Goal: Task Accomplishment & Management: Complete application form

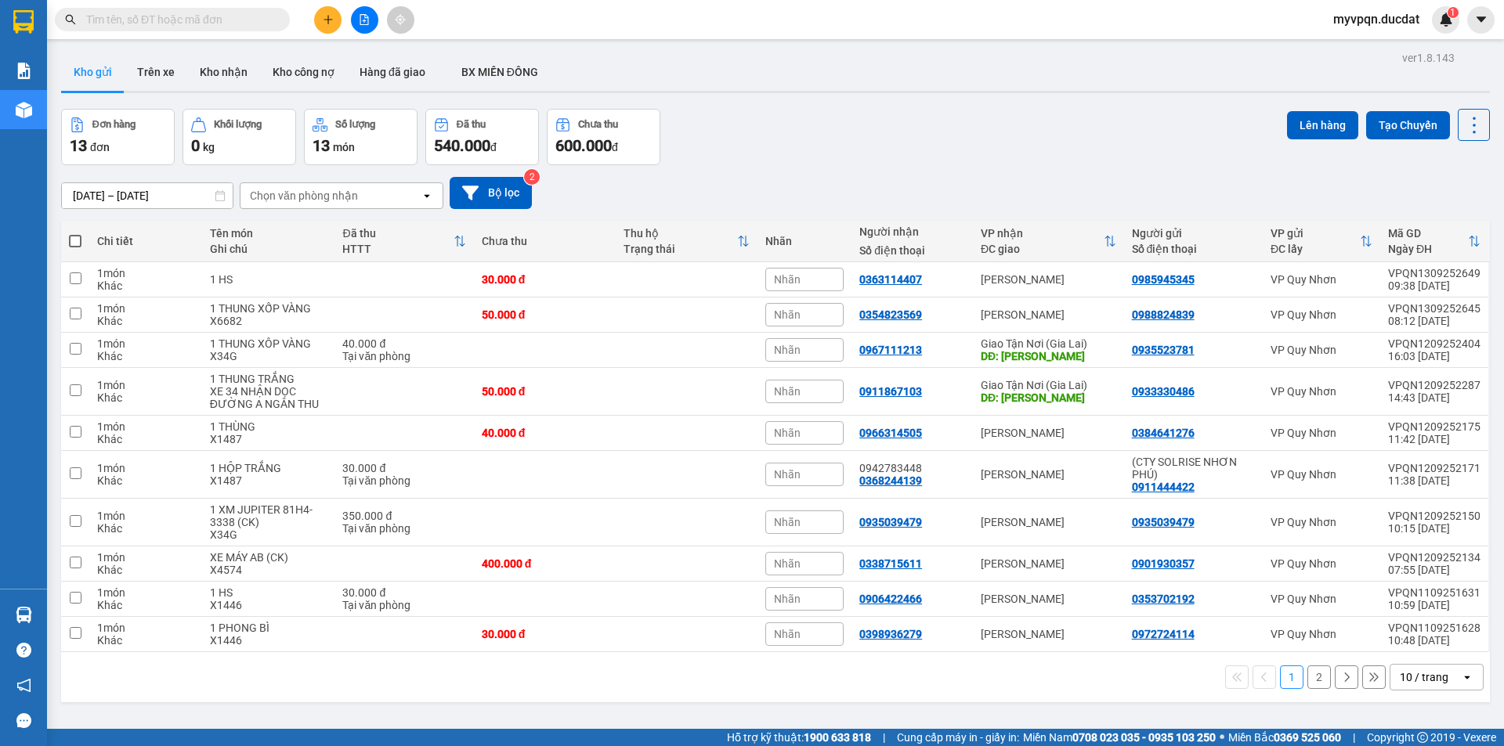
click at [319, 23] on button at bounding box center [327, 19] width 27 height 27
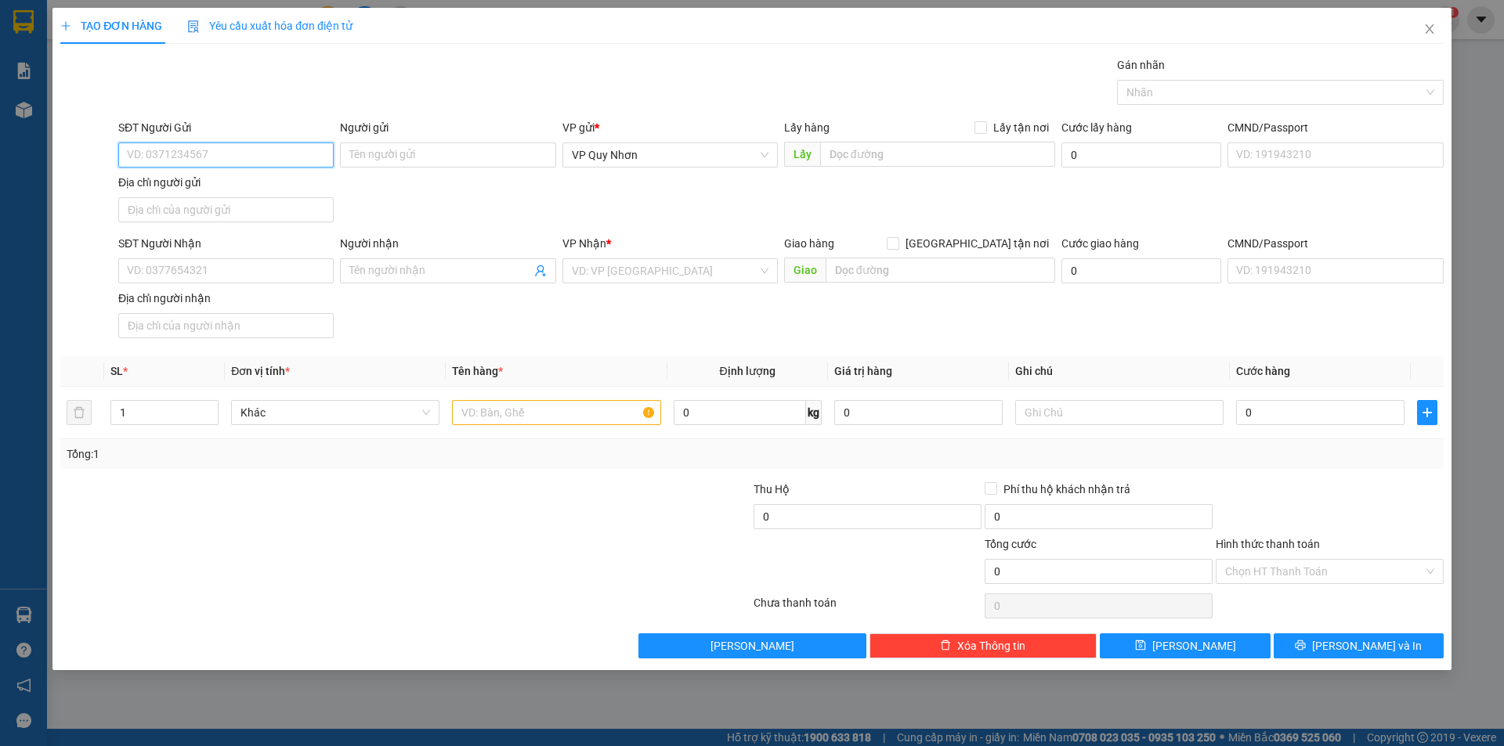
click at [291, 161] on input "SĐT Người Gửi" at bounding box center [225, 155] width 215 height 25
drag, startPoint x: 237, startPoint y: 153, endPoint x: 66, endPoint y: 153, distance: 170.7
click at [66, 153] on div "SĐT Người Gửi 0868123848 0868123848 Người gửi Tên người gửi VP gửi * VP [PERSON…" at bounding box center [752, 174] width 1386 height 110
type input "0868123848"
click at [211, 272] on input "SĐT Người Nhận" at bounding box center [225, 270] width 215 height 25
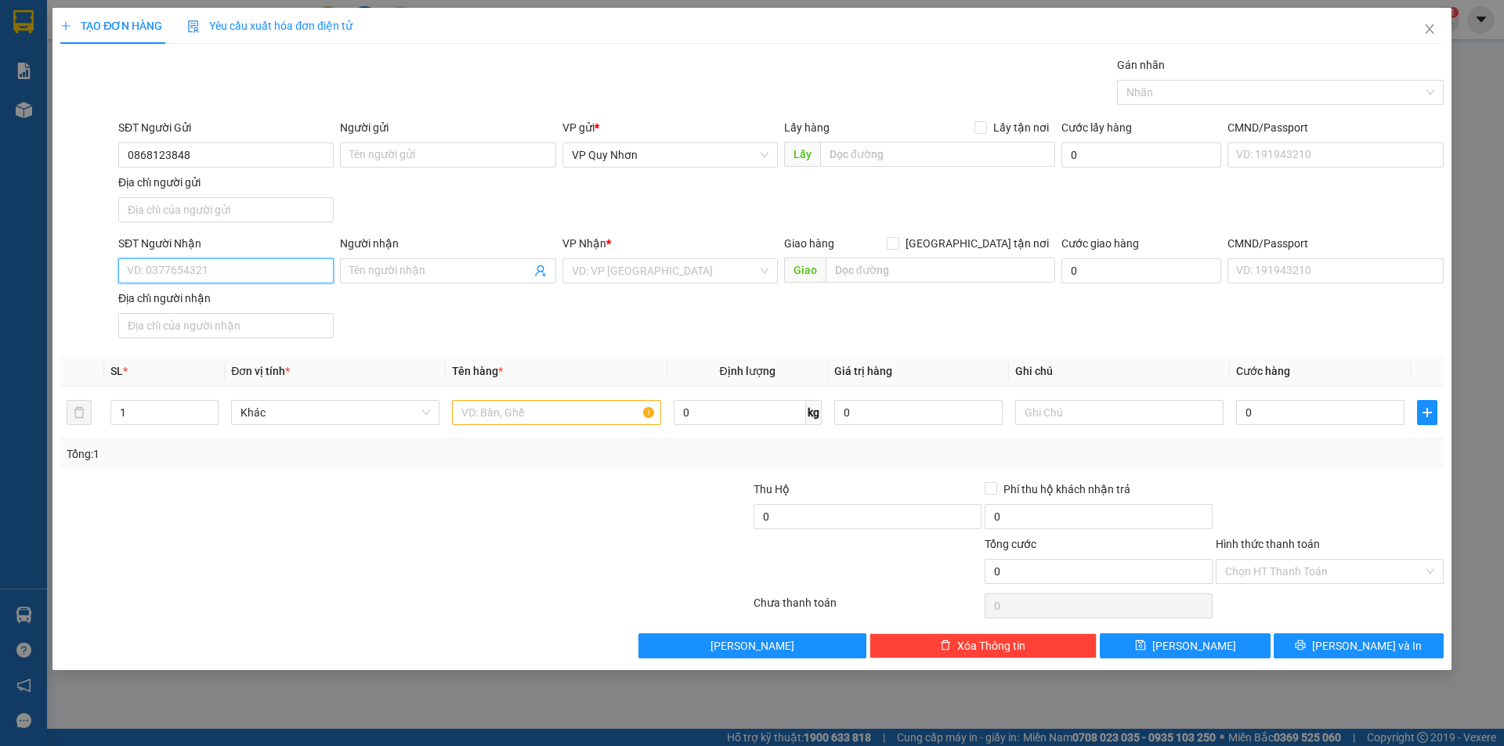
paste input "0868123848"
type input "0868123848"
click at [663, 270] on input "search" at bounding box center [665, 270] width 186 height 23
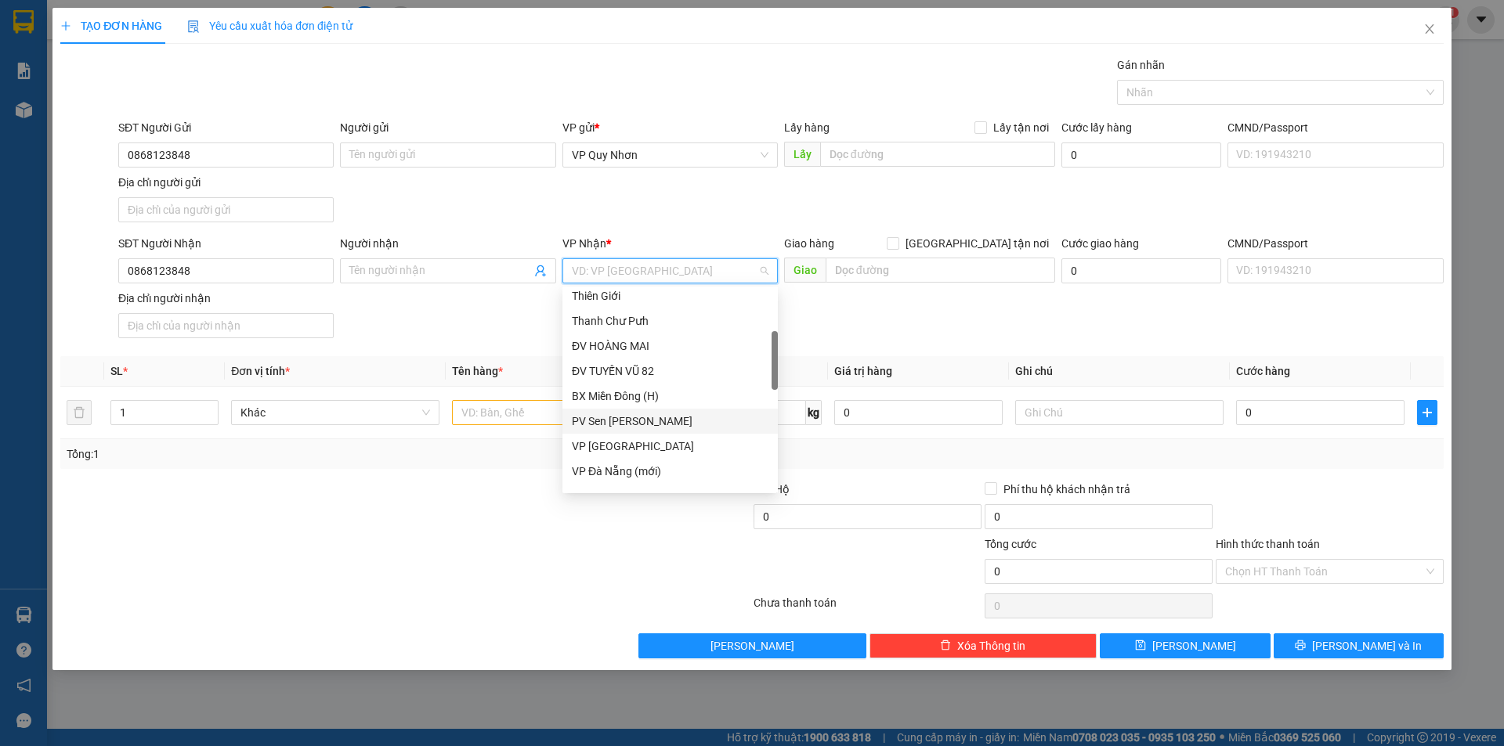
scroll to position [235, 0]
click at [652, 440] on div "Giao Tận Nơi (Gia Lai)" at bounding box center [670, 443] width 197 height 17
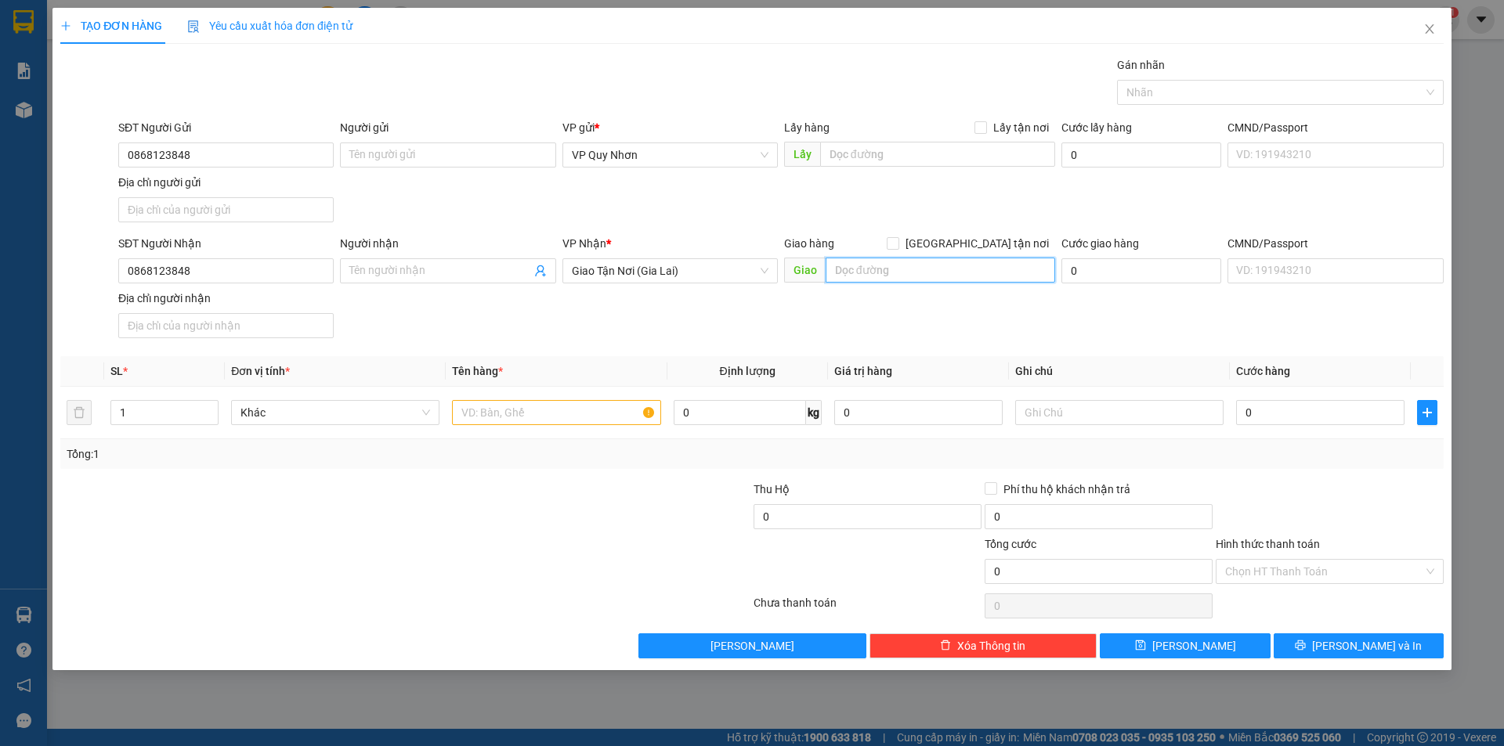
click at [951, 262] on input "text" at bounding box center [939, 270] width 229 height 25
drag, startPoint x: 892, startPoint y: 265, endPoint x: 1046, endPoint y: 265, distance: 154.3
click at [1024, 264] on input "TÂY SƠN - [GEOGRAPHIC_DATA]" at bounding box center [939, 270] width 229 height 25
type input "TÂY SƠN - HẦM HÔ"
click at [540, 411] on input "text" at bounding box center [556, 412] width 208 height 25
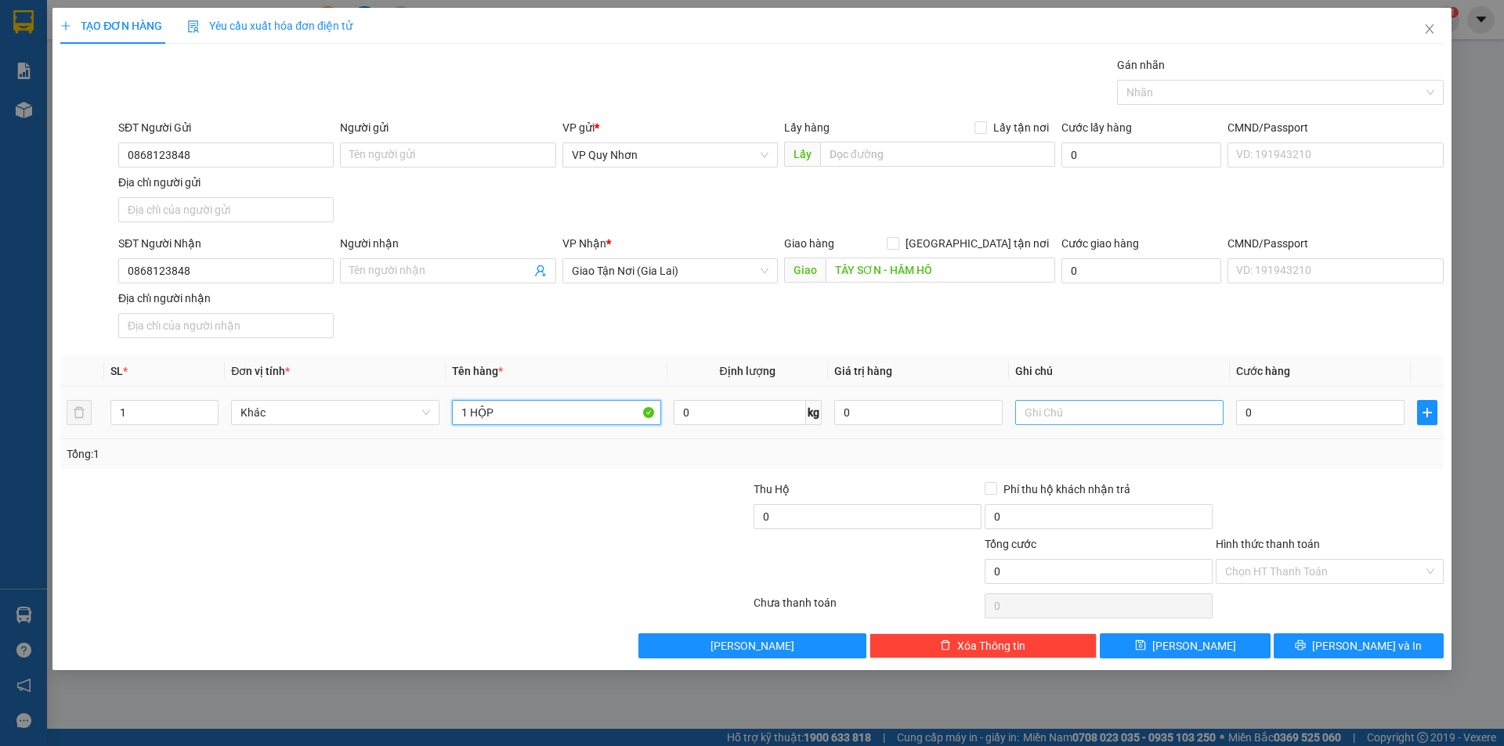
type input "1 HỘP"
click at [1112, 406] on input "text" at bounding box center [1119, 412] width 208 height 25
type input "XE LUÂN"
click at [1303, 569] on input "Hình thức thanh toán" at bounding box center [1324, 571] width 198 height 23
click at [1294, 485] on div at bounding box center [1329, 508] width 231 height 55
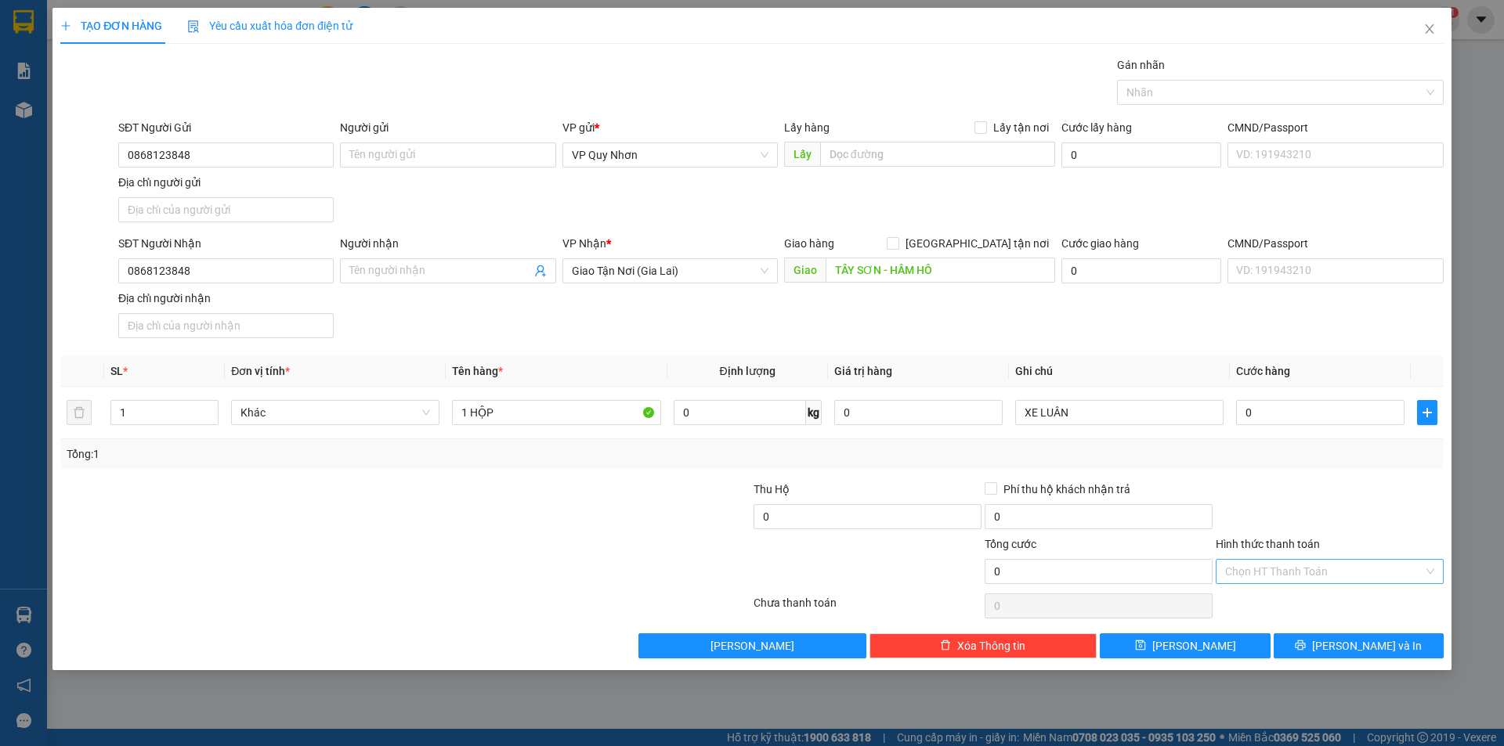
click at [1309, 571] on input "Hình thức thanh toán" at bounding box center [1324, 571] width 198 height 23
click at [1284, 496] on div at bounding box center [1329, 508] width 231 height 55
click at [1305, 644] on icon "printer" at bounding box center [1300, 646] width 10 height 10
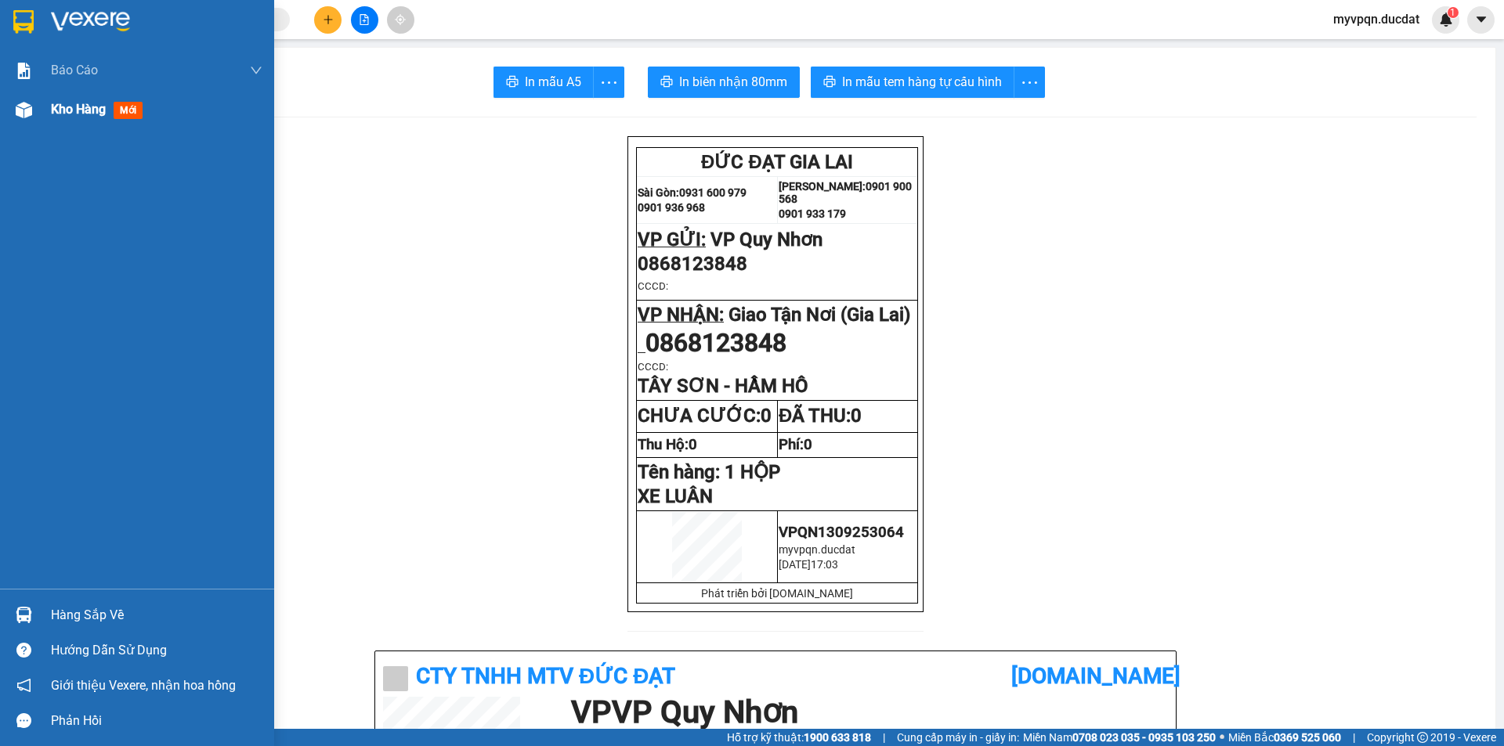
click at [58, 107] on span "Kho hàng" at bounding box center [78, 109] width 55 height 15
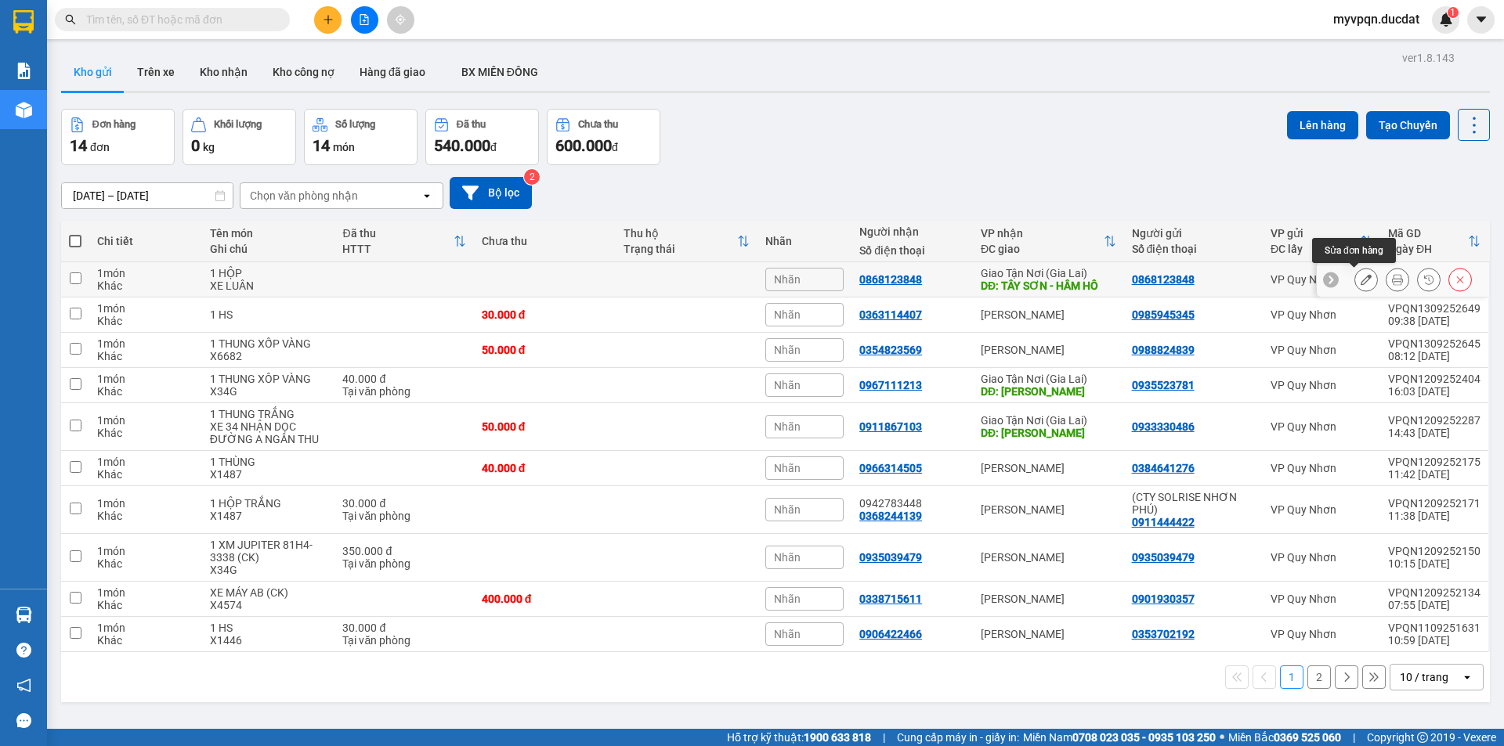
click at [1355, 276] on button at bounding box center [1366, 279] width 22 height 27
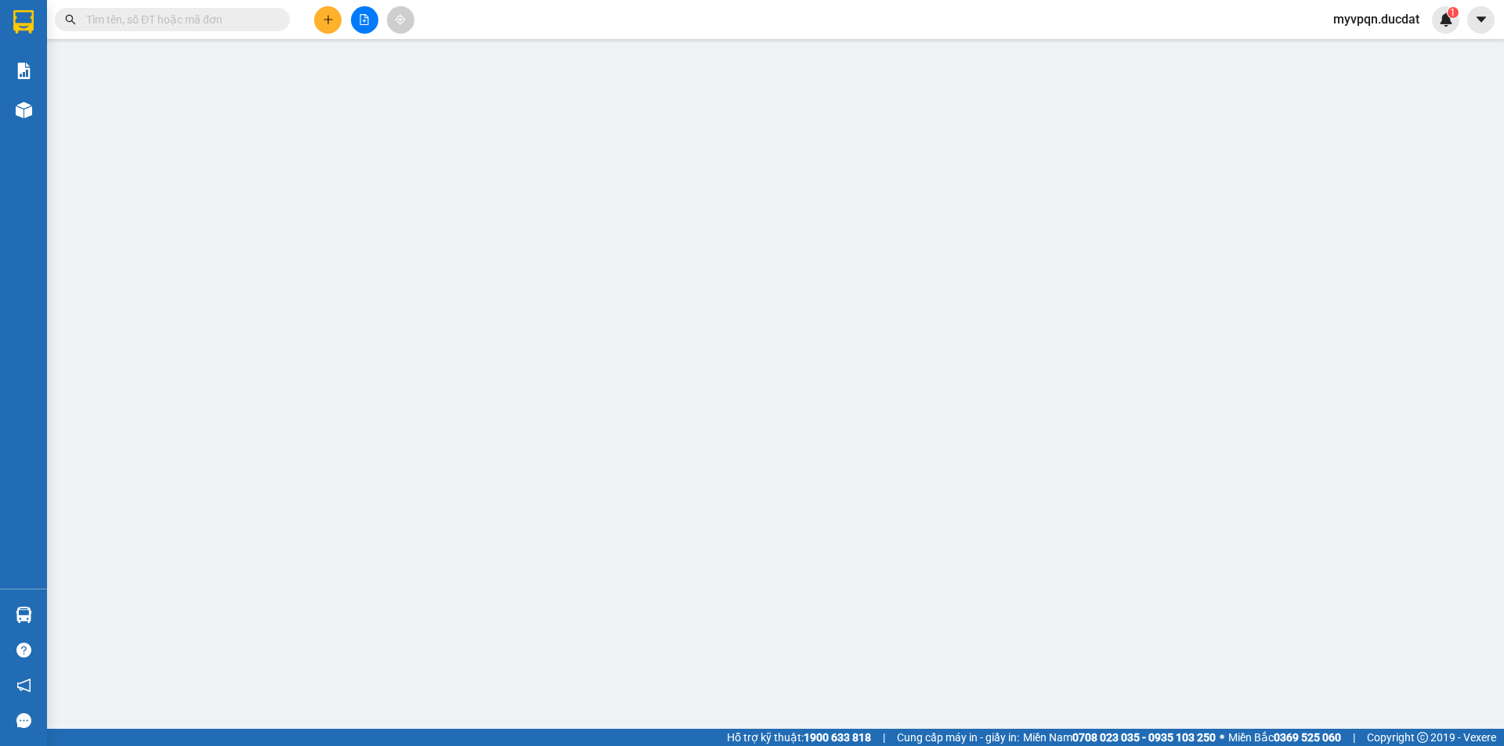
type input "0868123848"
type input "TÂY SƠN - HẦM HÔ"
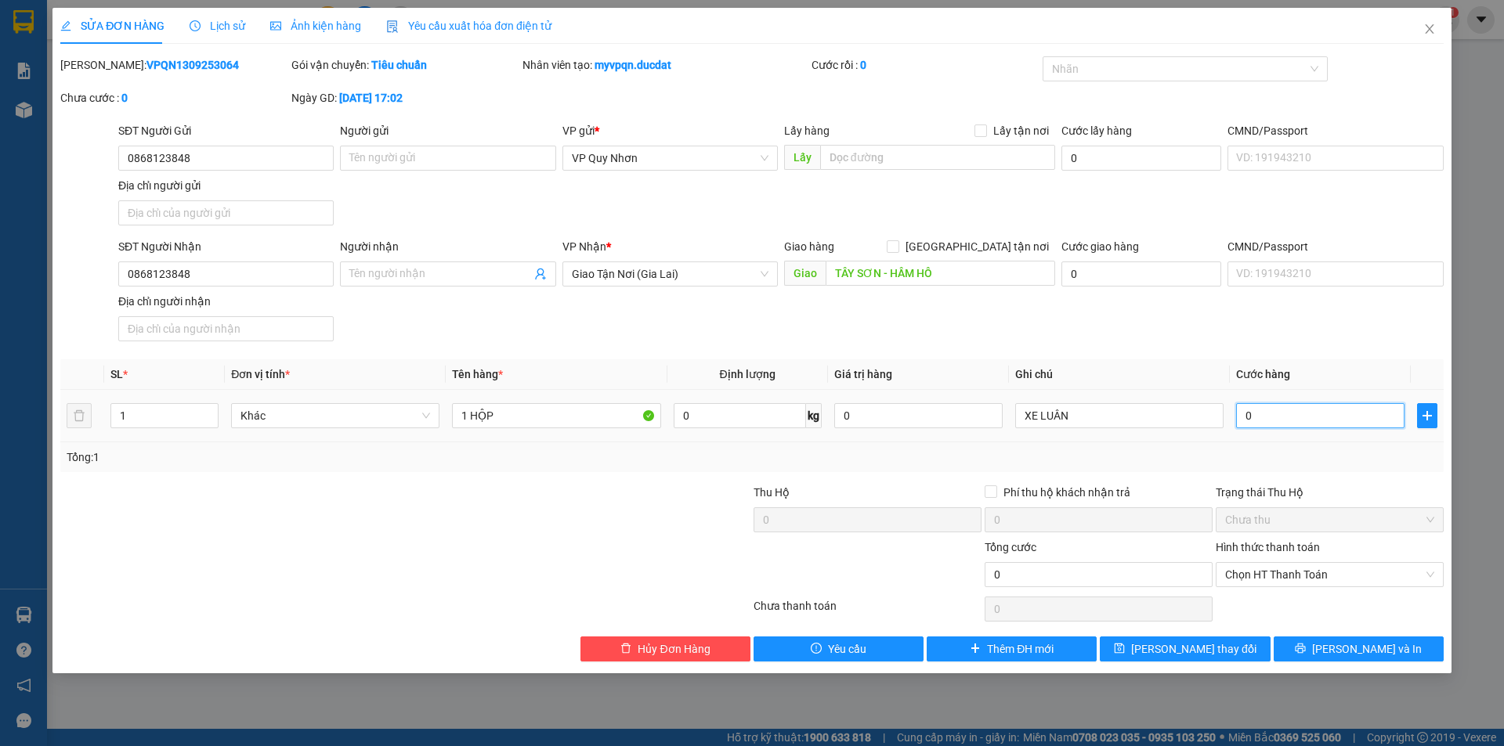
click at [1311, 416] on input "0" at bounding box center [1320, 415] width 168 height 25
type input "3"
type input "30"
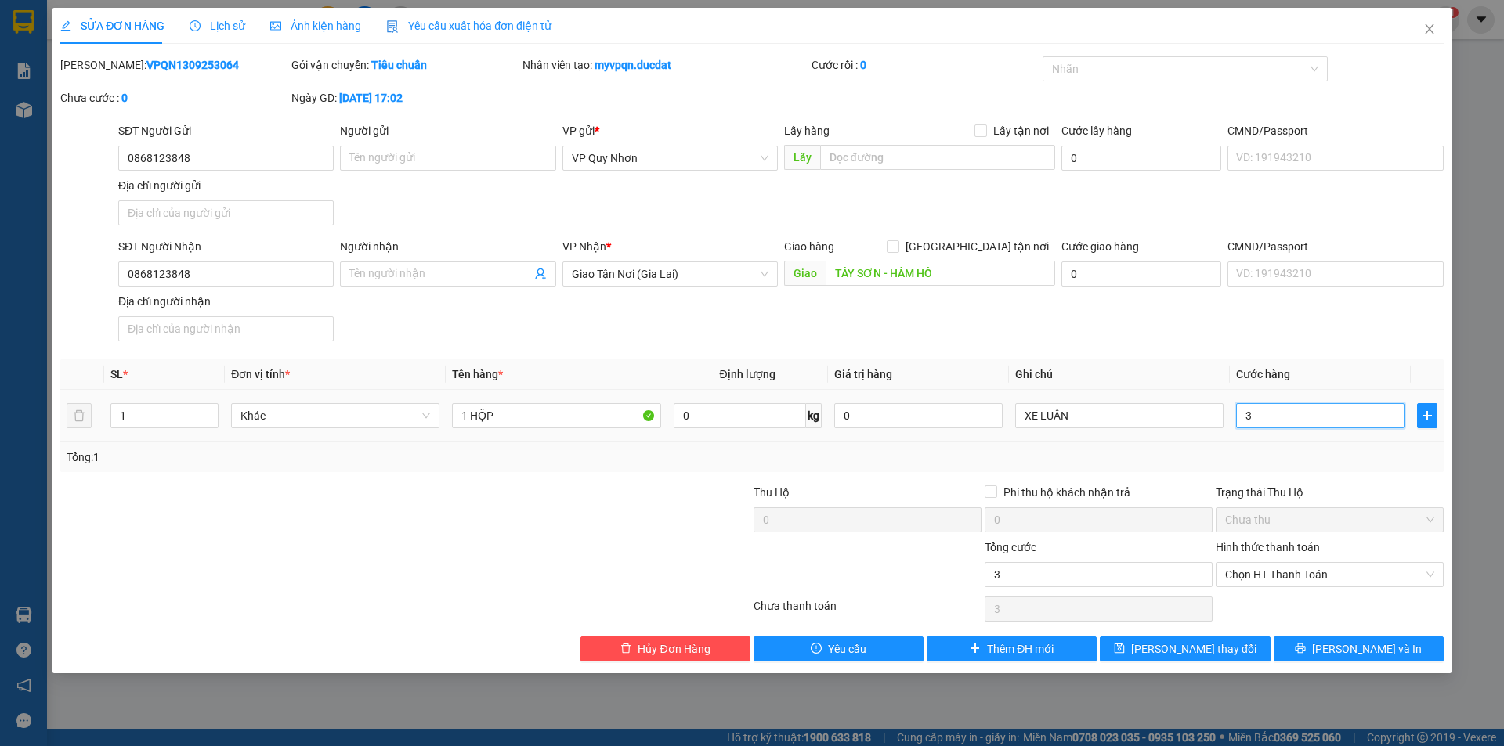
type input "30"
type input "300"
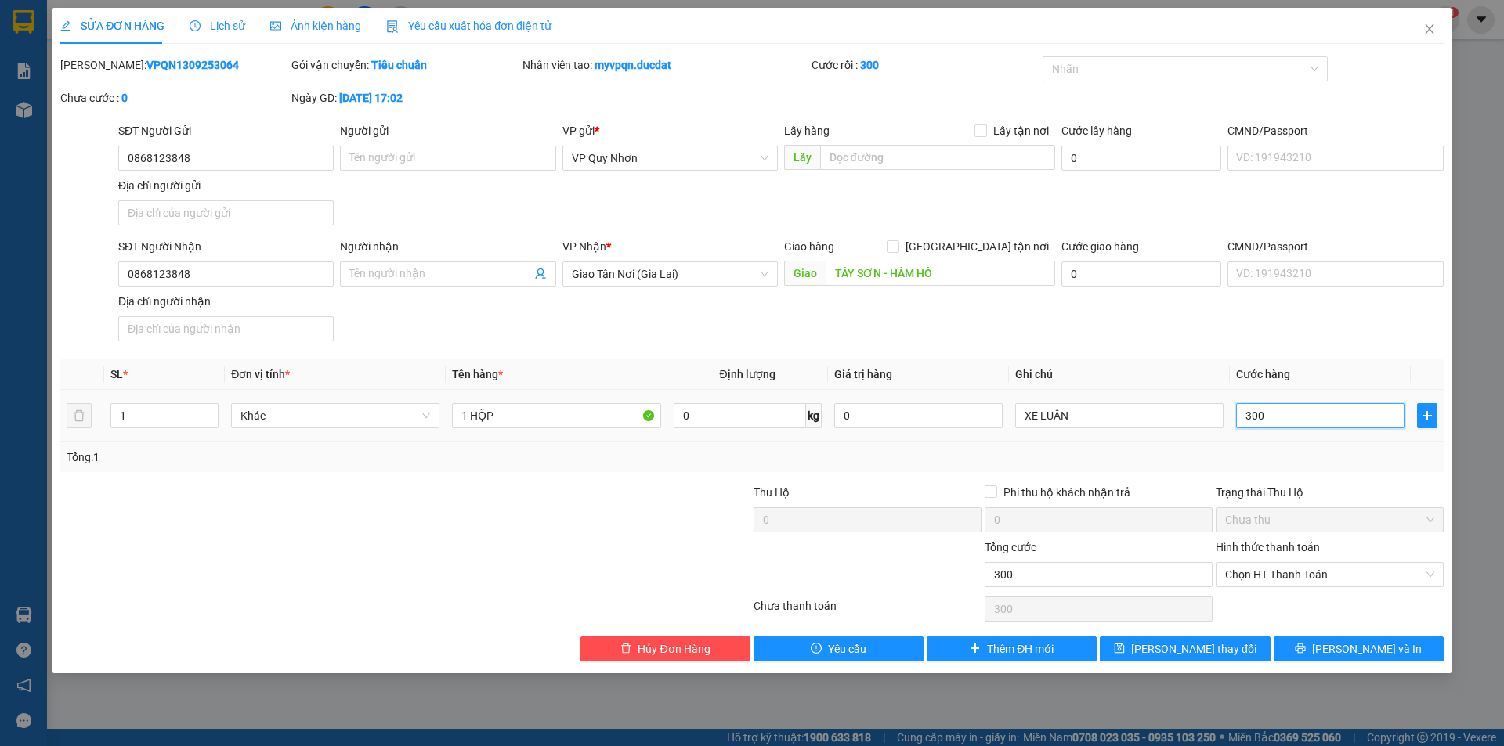
type input "3.000"
type input "30.000"
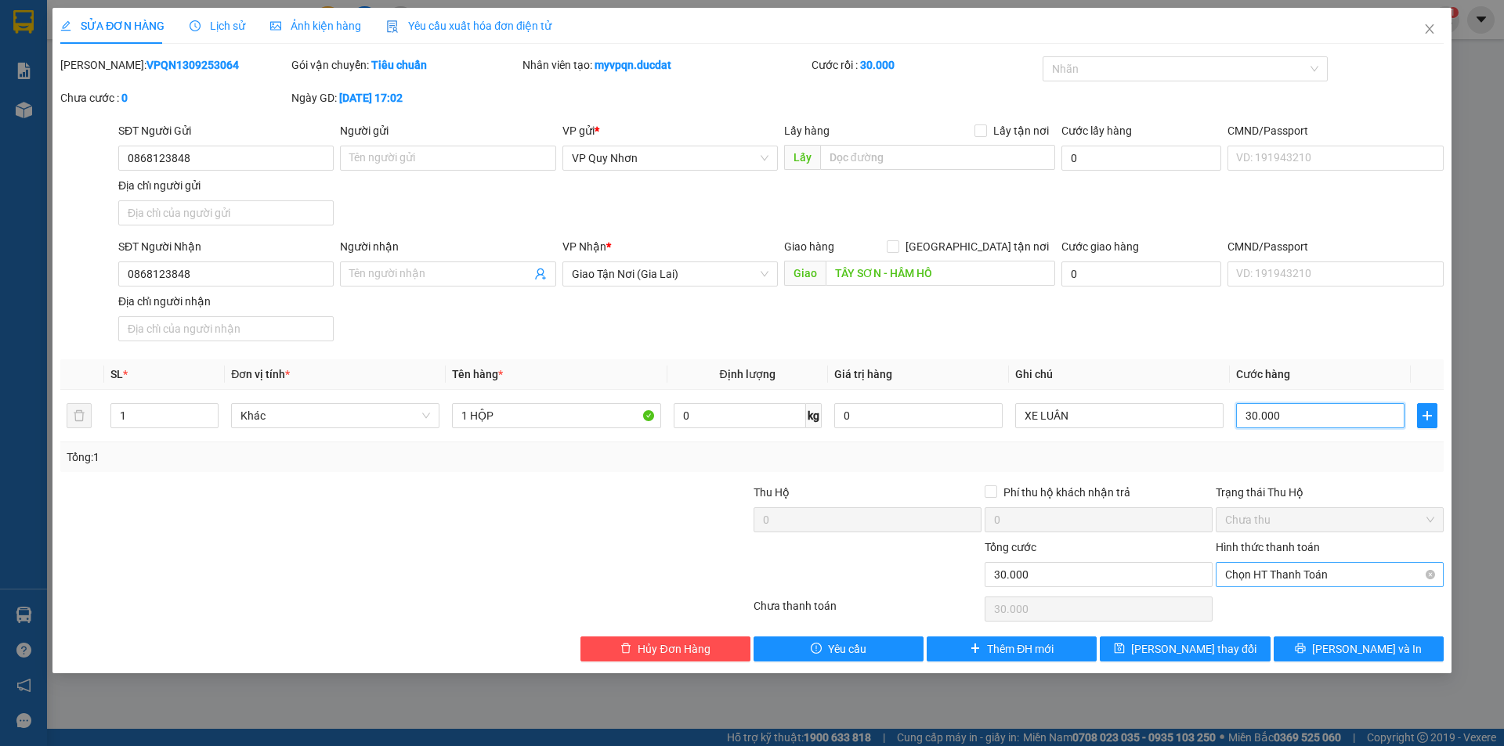
click at [1309, 577] on span "Chọn HT Thanh Toán" at bounding box center [1329, 574] width 209 height 23
type input "30.000"
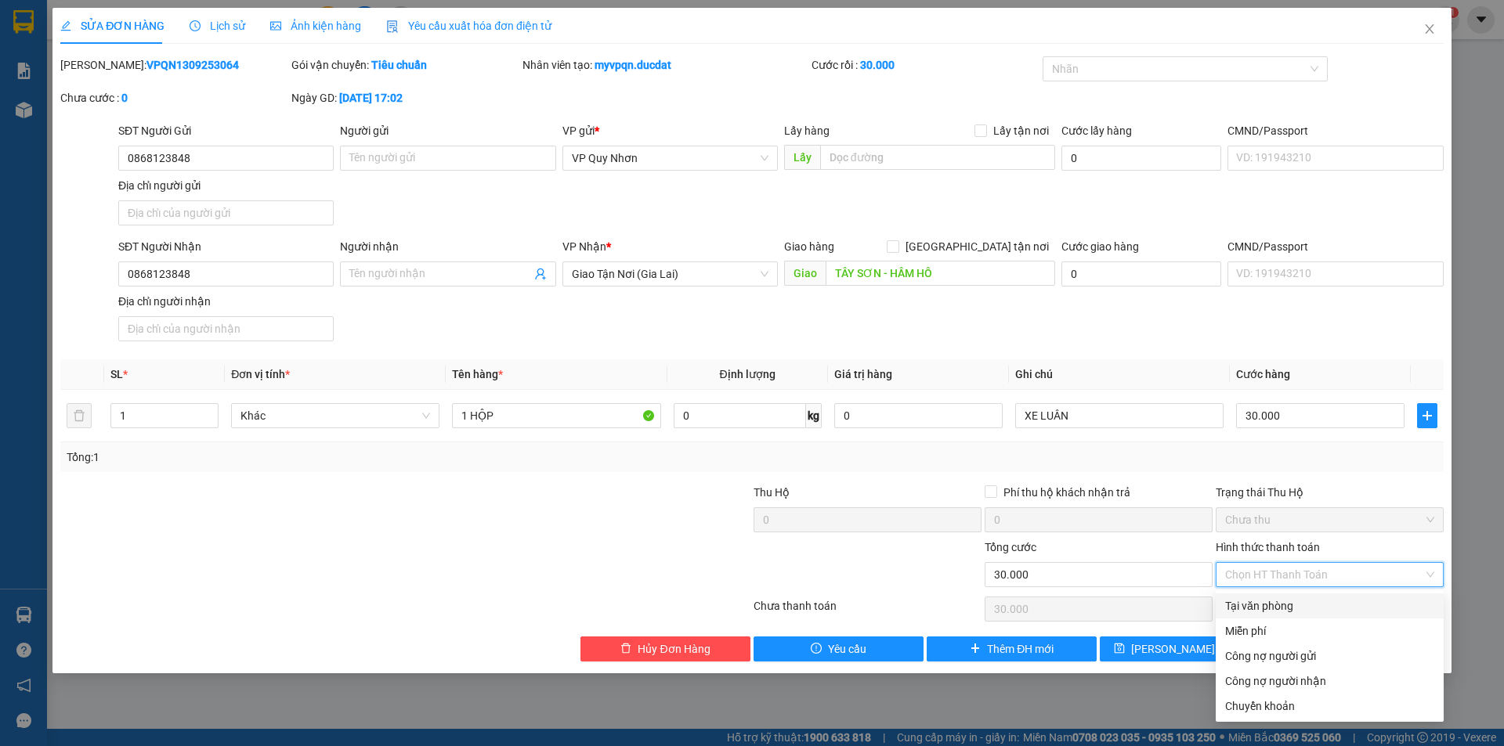
click at [1294, 608] on div "Tại văn phòng" at bounding box center [1329, 606] width 209 height 17
type input "0"
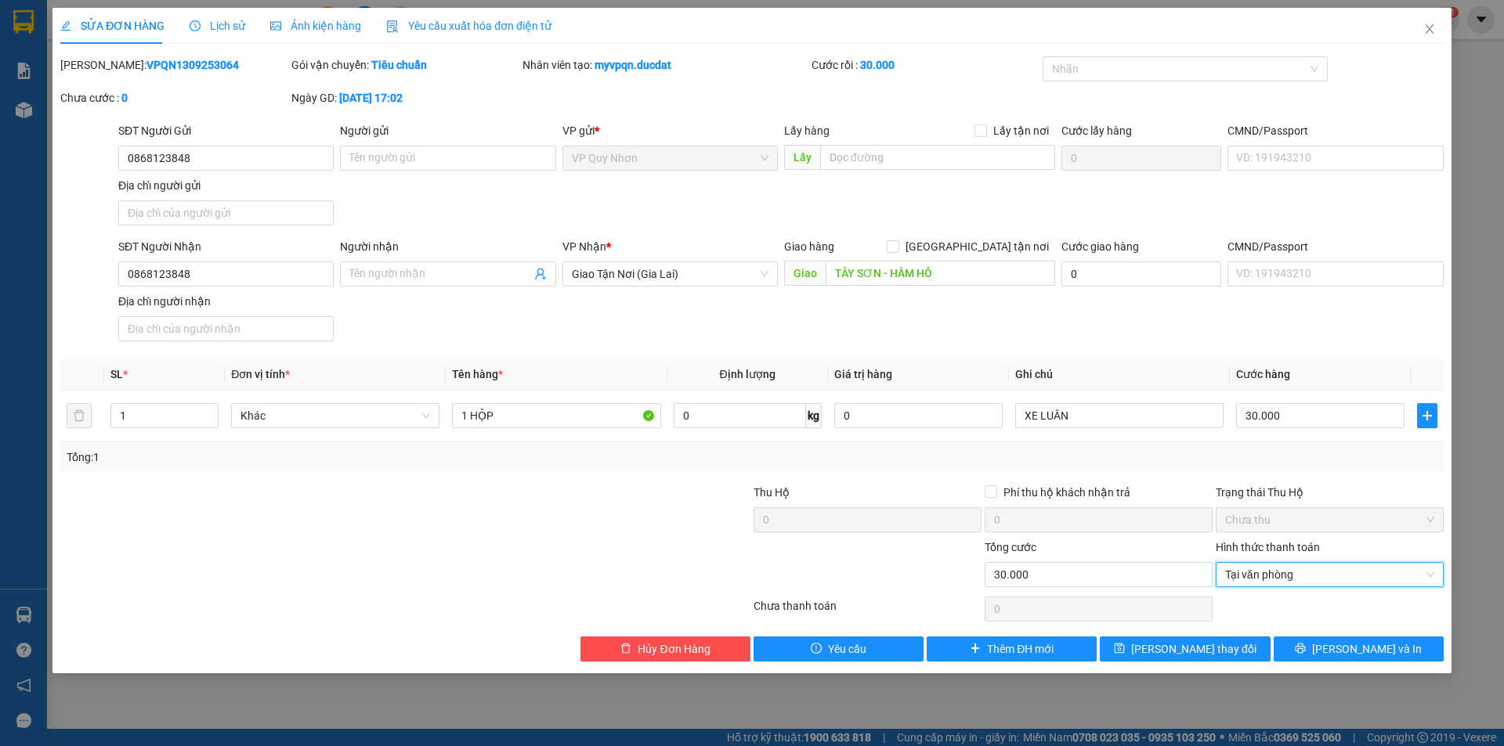
click at [1300, 662] on div "SỬA ĐƠN HÀNG Lịch sử Ảnh kiện hàng Yêu cầu xuất hóa đơn điện tử Total Paid Fee …" at bounding box center [751, 341] width 1399 height 666
click at [1310, 648] on button "[PERSON_NAME] và In" at bounding box center [1358, 649] width 170 height 25
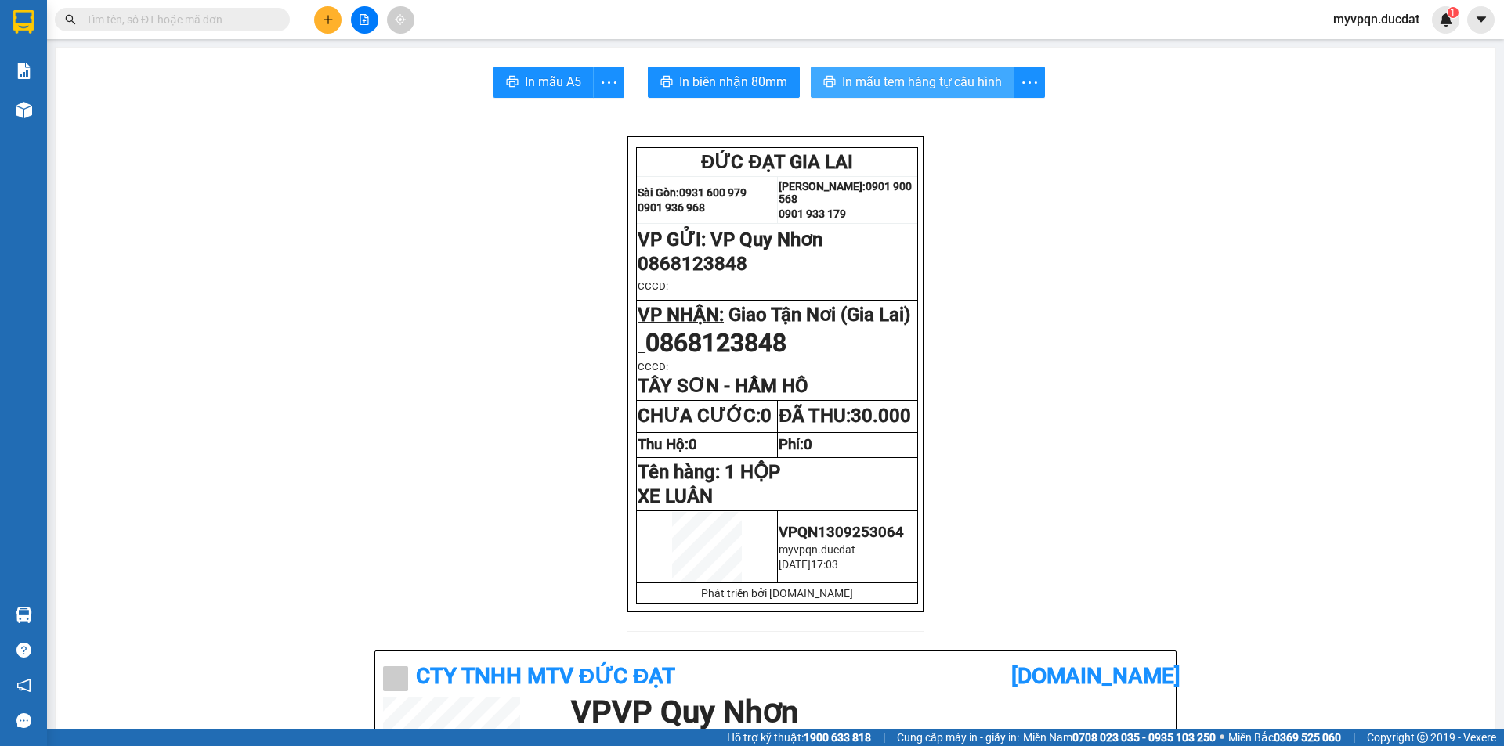
click at [894, 78] on span "In mẫu tem hàng tự cấu hình" at bounding box center [922, 82] width 160 height 20
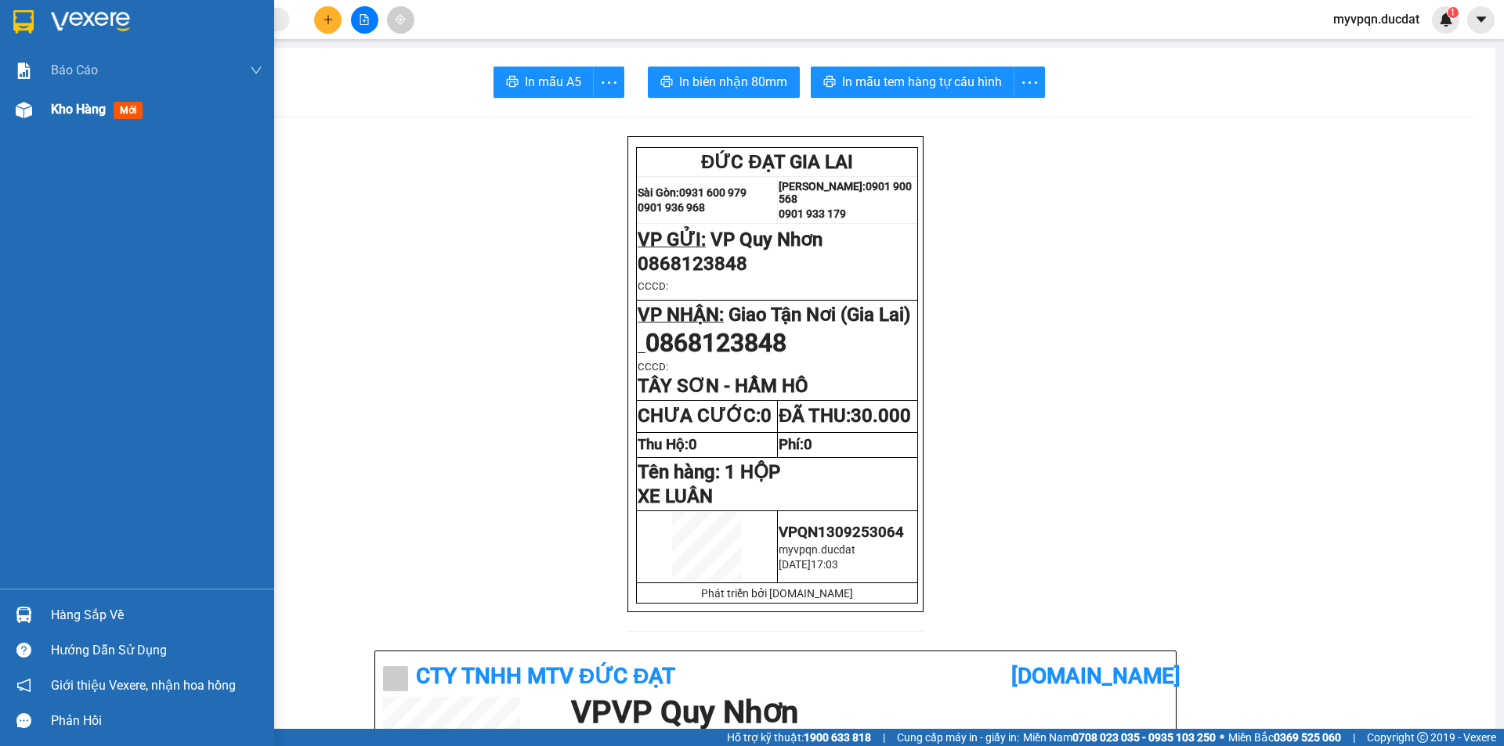
click at [54, 105] on span "Kho hàng" at bounding box center [78, 109] width 55 height 15
